Goal: Information Seeking & Learning: Find specific fact

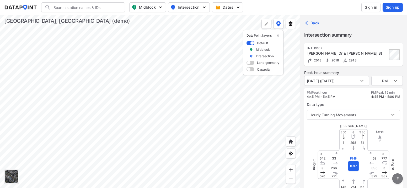
click at [397, 178] on span "?" at bounding box center [397, 179] width 4 height 6
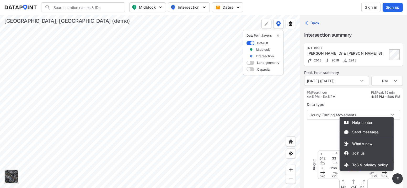
click at [397, 178] on div at bounding box center [203, 94] width 407 height 188
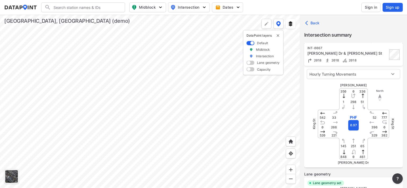
scroll to position [41, 0]
click at [401, 177] on button "?" at bounding box center [397, 179] width 10 height 10
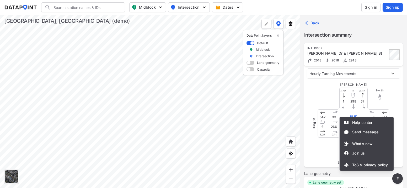
click at [401, 177] on div at bounding box center [203, 94] width 407 height 188
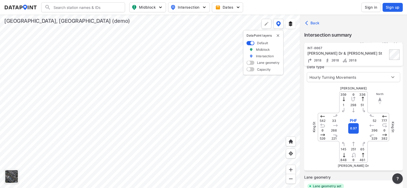
scroll to position [0, 0]
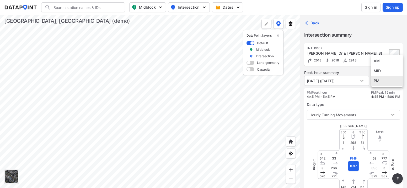
click at [389, 83] on body "Search Please enter a search term. Midblock Intersection Dates Sign in Sign up …" at bounding box center [203, 94] width 407 height 188
click at [389, 83] on li "PM" at bounding box center [386, 81] width 31 height 10
click at [389, 83] on body "Search Please enter a search term. Midblock Intersection Dates Sign in Sign up …" at bounding box center [203, 94] width 407 height 188
click at [362, 81] on div at bounding box center [203, 94] width 407 height 188
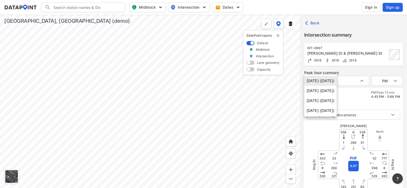
click at [362, 81] on body "Search Please enter a search term. Midblock Intersection Dates Sign in Sign up …" at bounding box center [203, 94] width 407 height 188
click at [360, 72] on div at bounding box center [203, 94] width 407 height 188
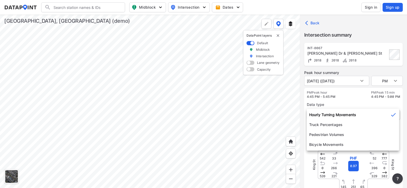
click at [370, 114] on body "Search Please enter a search term. Midblock Intersection Dates Sign in Sign up …" at bounding box center [203, 94] width 407 height 188
click at [225, 11] on div at bounding box center [203, 94] width 407 height 188
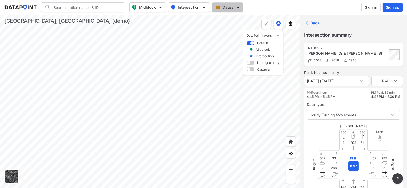
click at [232, 10] on button "Dates" at bounding box center [227, 7] width 31 height 10
click at [204, 19] on img "button" at bounding box center [204, 19] width 5 height 5
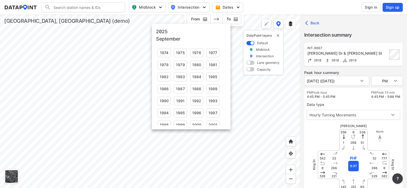
scroll to position [78, 0]
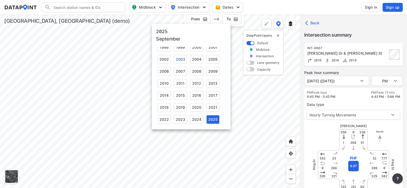
click at [178, 60] on div "2003" at bounding box center [180, 59] width 13 height 9
type input "[DATE]"
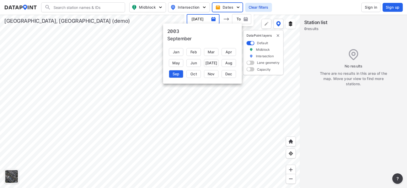
click at [238, 6] on div at bounding box center [203, 94] width 407 height 188
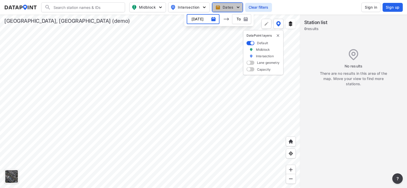
click at [238, 6] on img "button" at bounding box center [237, 7] width 5 height 5
click at [238, 8] on img "button" at bounding box center [237, 7] width 5 height 5
click at [245, 20] on img "button" at bounding box center [245, 19] width 5 height 5
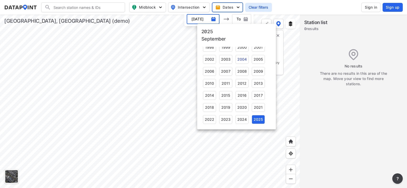
click at [241, 58] on div "2004" at bounding box center [241, 59] width 13 height 9
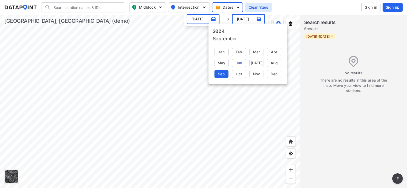
click at [240, 63] on div "Jun" at bounding box center [239, 63] width 14 height 8
type input "[DATE]"
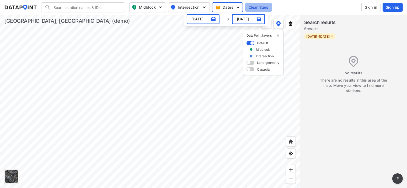
click at [259, 9] on span "Clear filters" at bounding box center [258, 7] width 20 height 5
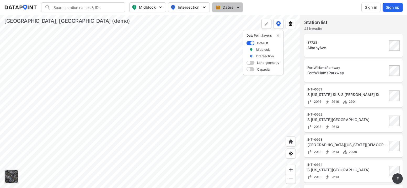
click at [235, 9] on img "button" at bounding box center [237, 7] width 5 height 5
click at [327, 48] on div "AlbanyAve" at bounding box center [347, 47] width 80 height 5
